Goal: Information Seeking & Learning: Learn about a topic

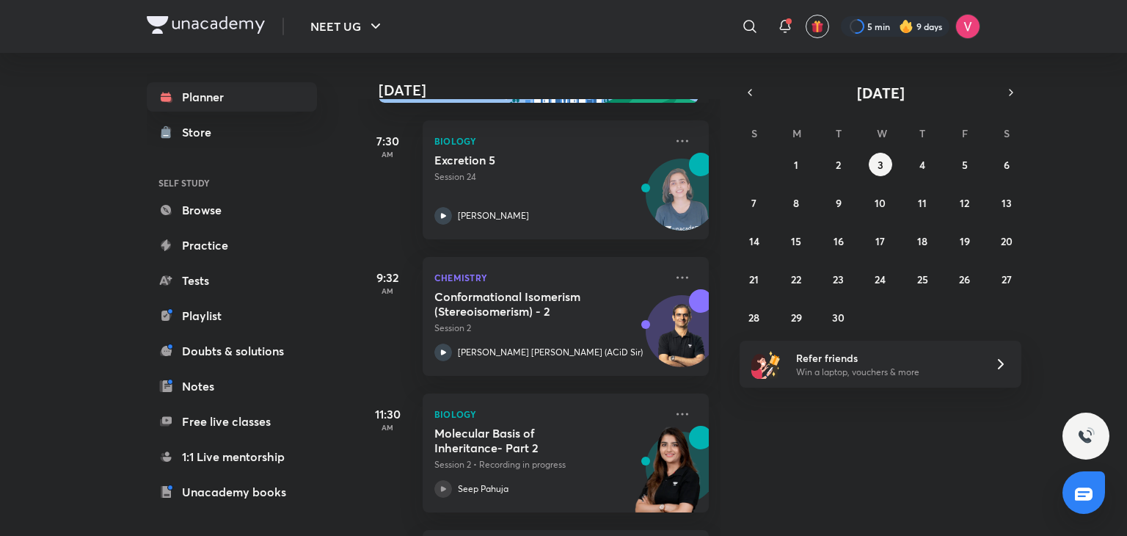
scroll to position [265, 0]
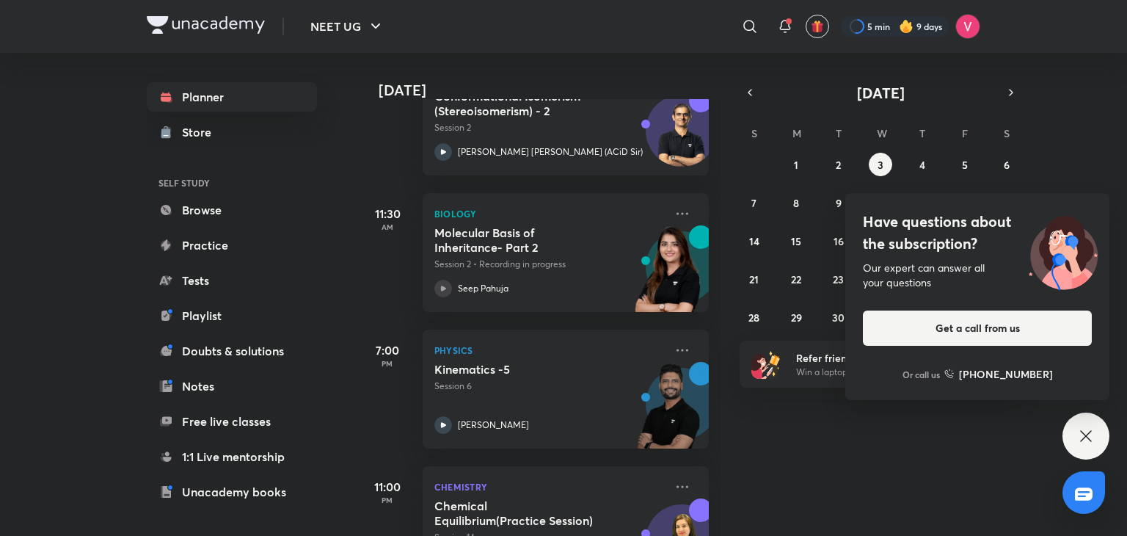
click at [1082, 438] on icon at bounding box center [1086, 436] width 18 height 18
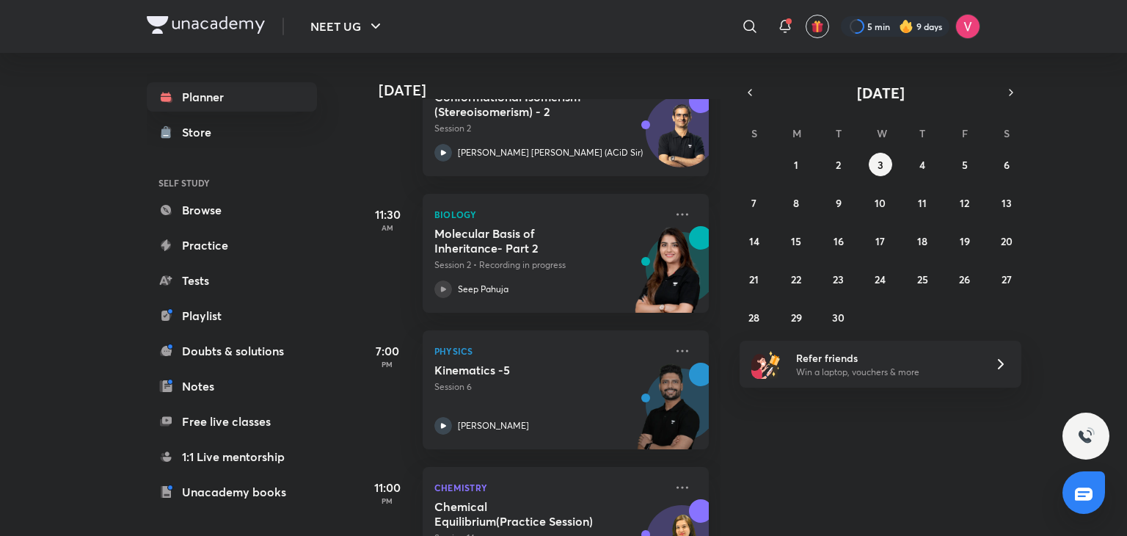
scroll to position [283, 0]
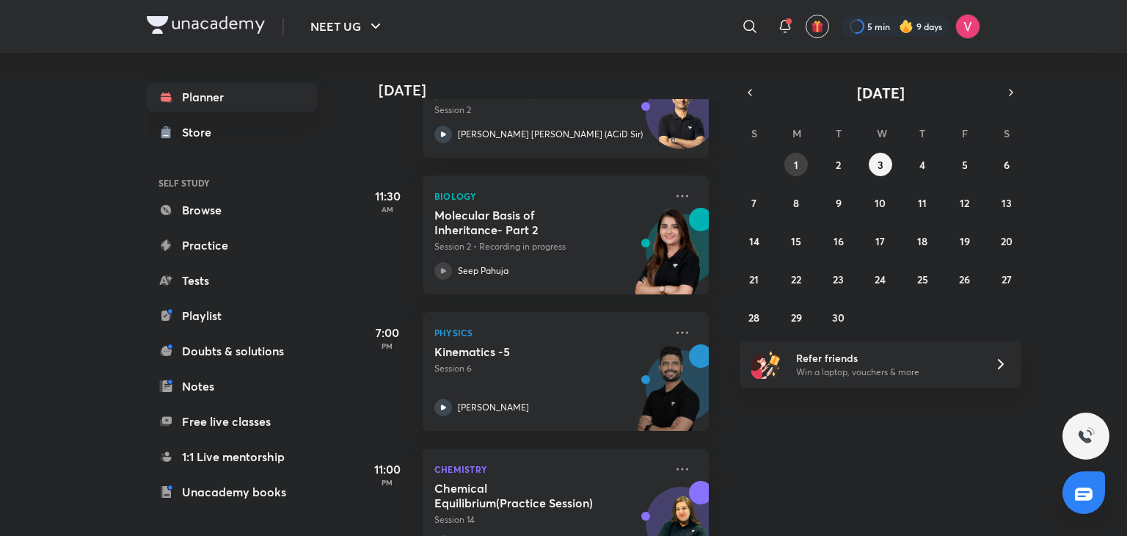
click at [794, 164] on abbr "1" at bounding box center [796, 165] width 4 height 14
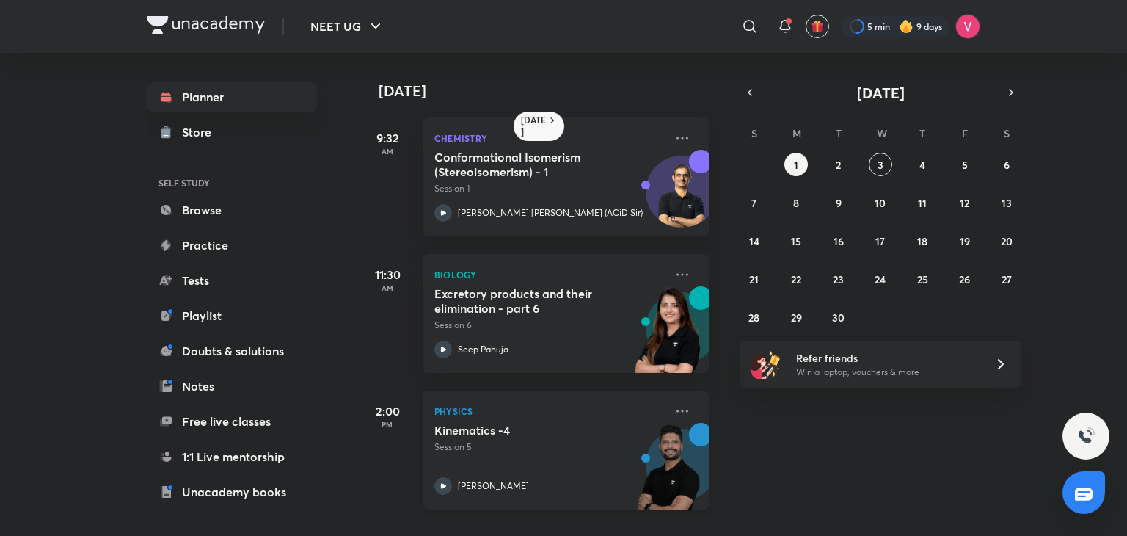
click at [556, 440] on p "Session 5" at bounding box center [549, 446] width 230 height 13
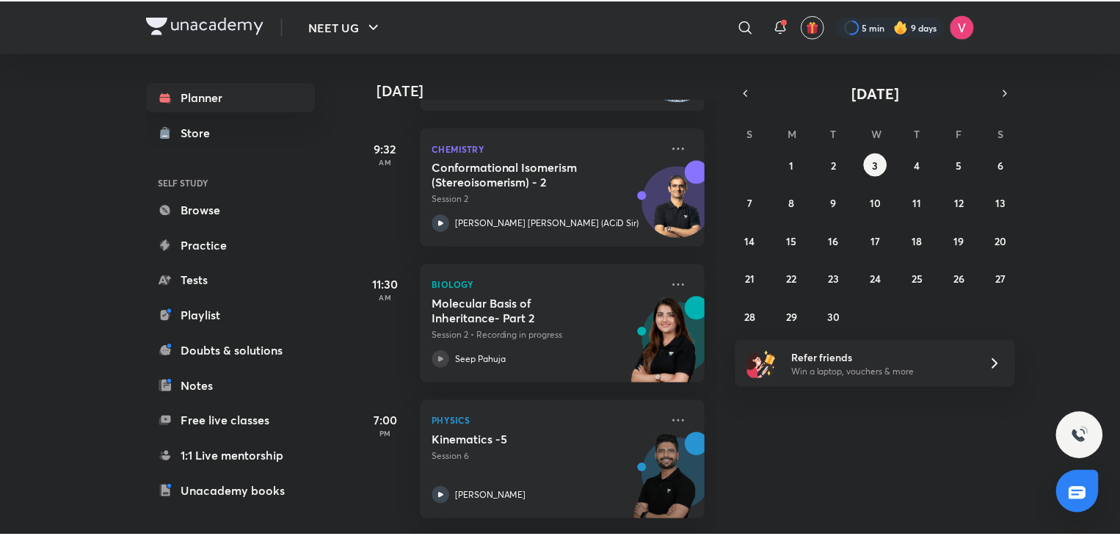
scroll to position [216, 0]
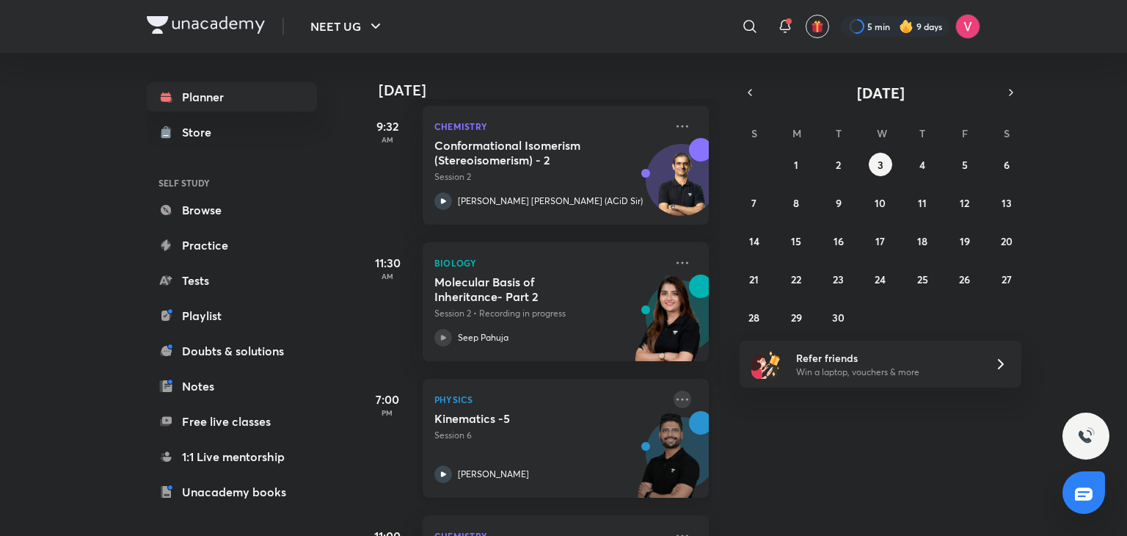
click at [675, 390] on icon at bounding box center [683, 399] width 18 height 18
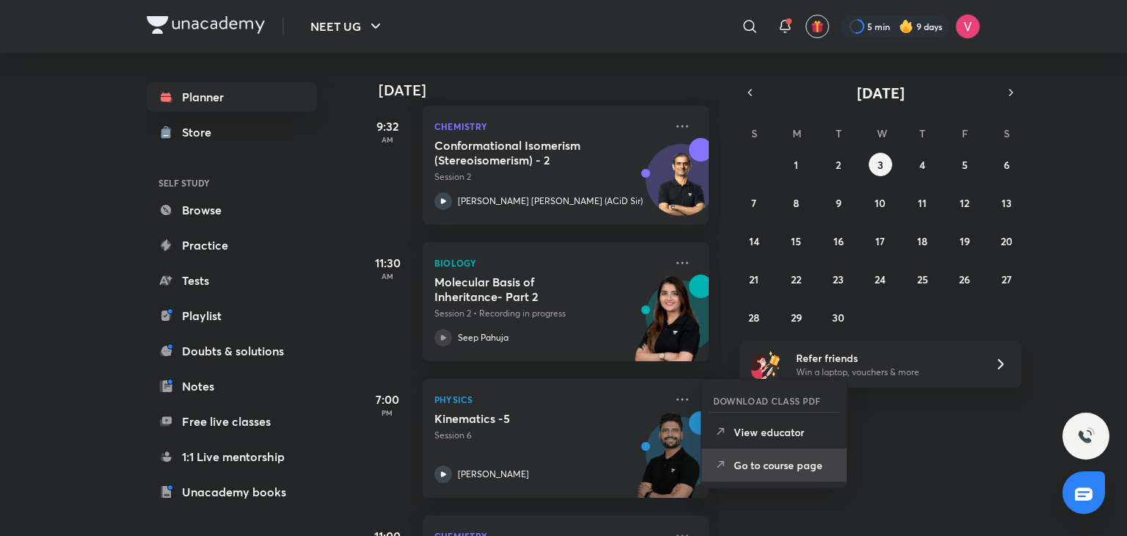
click at [791, 464] on p "Go to course page" at bounding box center [784, 464] width 101 height 15
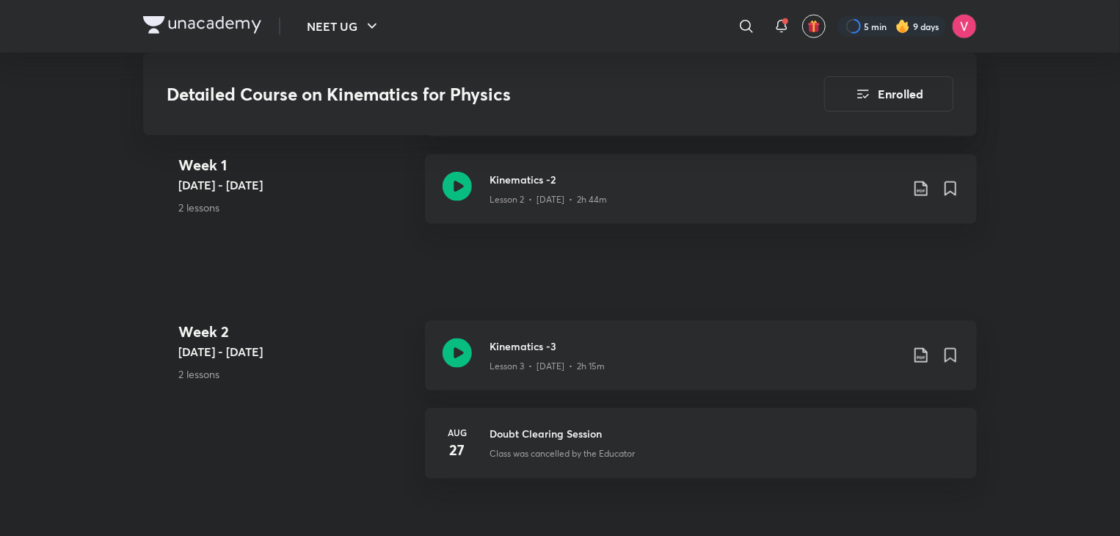
scroll to position [975, 0]
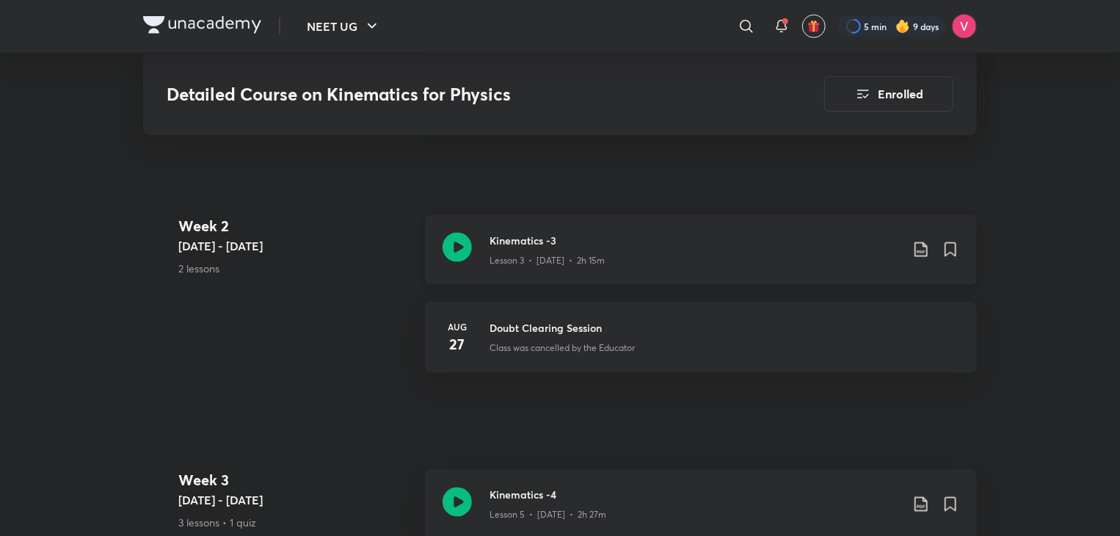
click at [924, 233] on div "Kinematics -3 Lesson 3 • [DATE] • 2h 15m" at bounding box center [724, 250] width 470 height 34
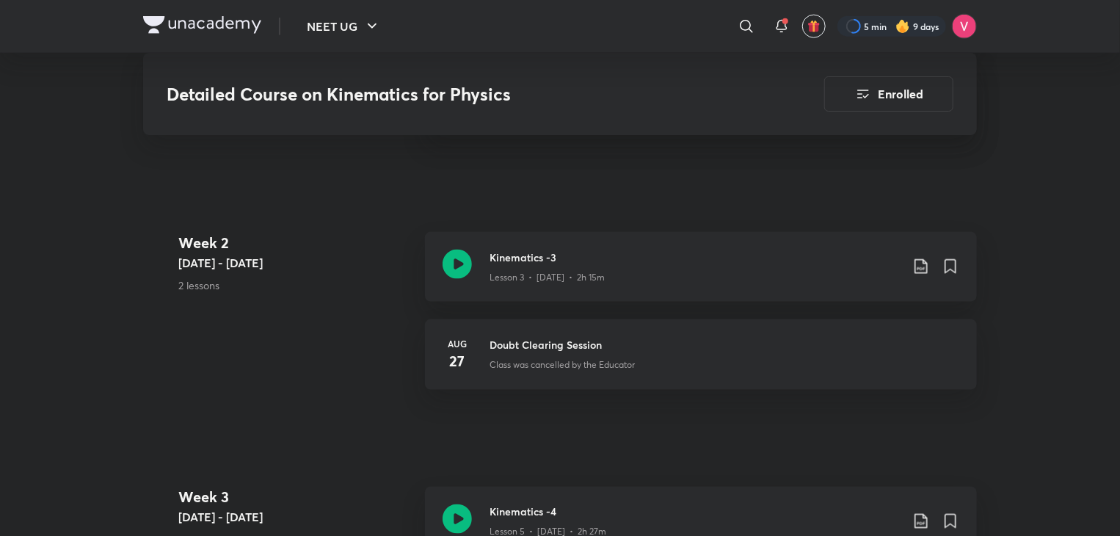
scroll to position [919, 0]
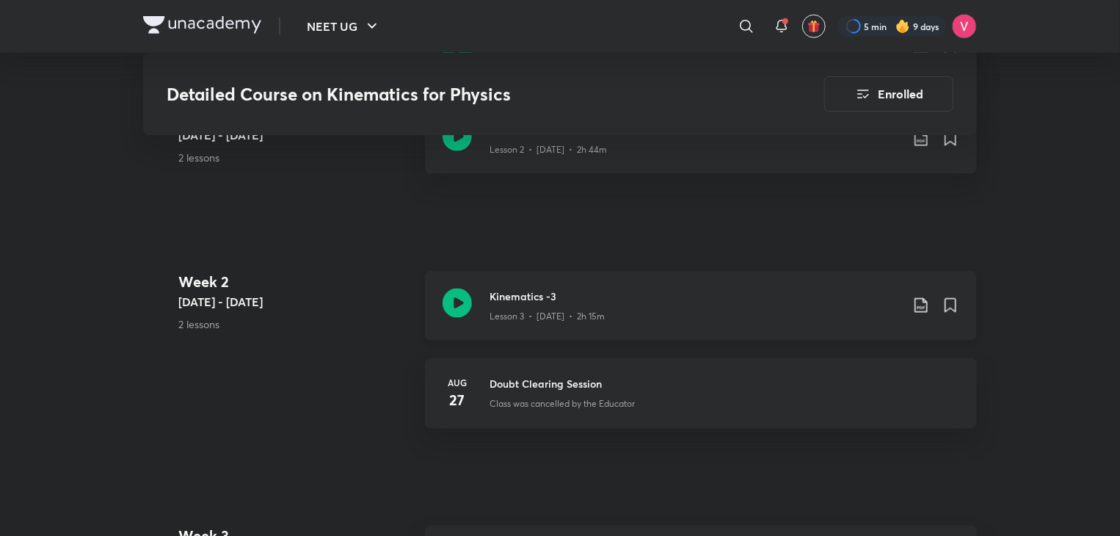
click at [919, 296] on icon at bounding box center [921, 305] width 18 height 18
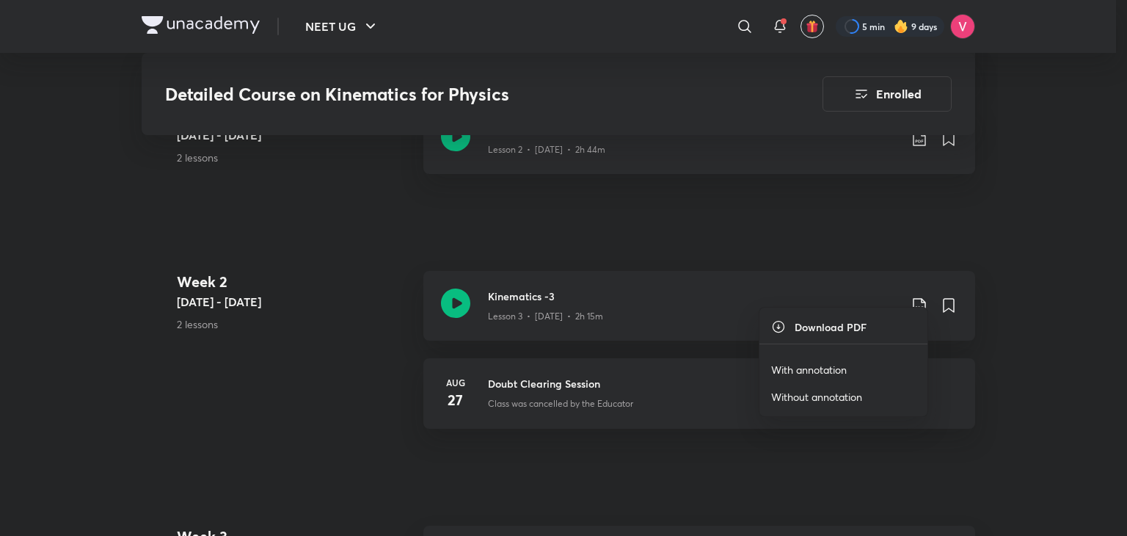
click at [790, 371] on p "With annotation" at bounding box center [809, 369] width 76 height 15
